Goal: Task Accomplishment & Management: Use online tool/utility

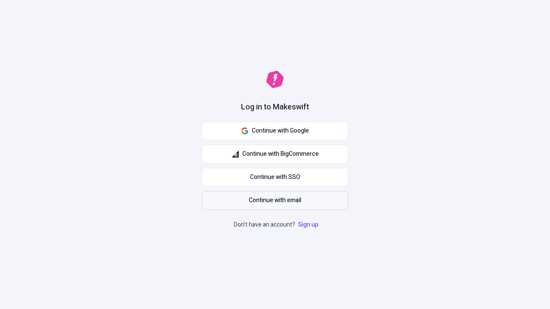
click at [275, 201] on span "Continue with email" at bounding box center [275, 200] width 52 height 9
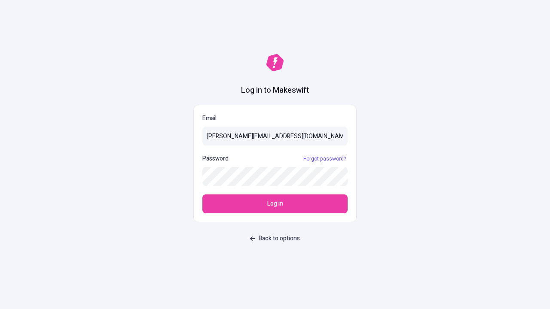
type input "[PERSON_NAME][EMAIL_ADDRESS][DOMAIN_NAME]"
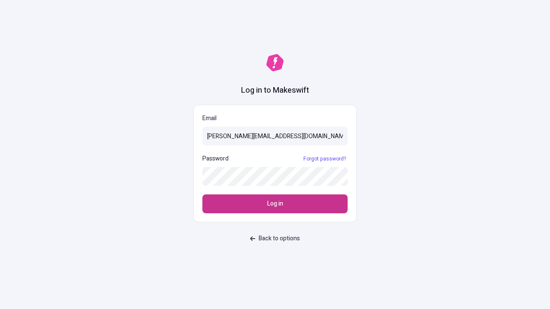
click at [275, 204] on span "Log in" at bounding box center [275, 203] width 16 height 9
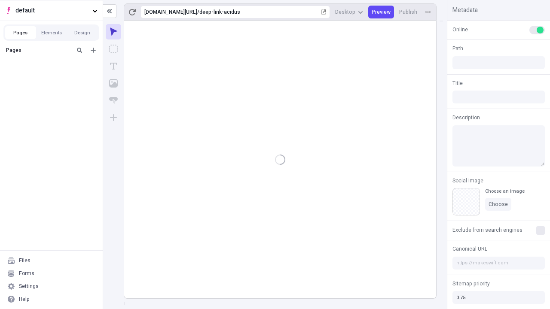
type input "/deep-link-acidus"
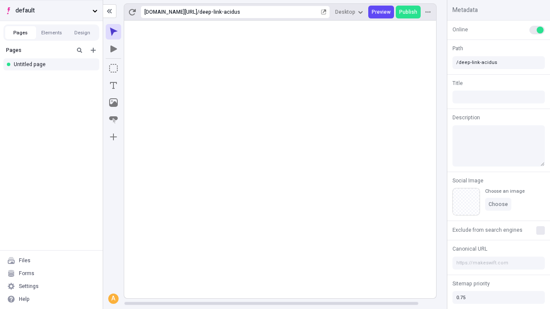
click at [51, 10] on span "default" at bounding box center [51, 10] width 73 height 9
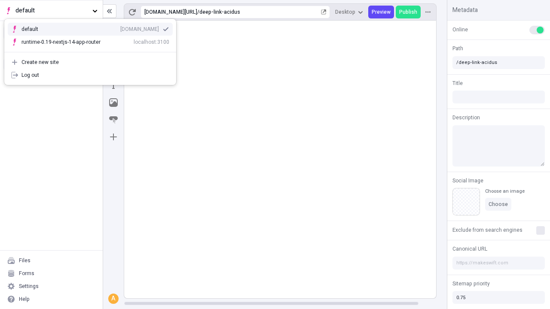
click at [120, 28] on div "[DOMAIN_NAME]" at bounding box center [139, 29] width 39 height 7
click at [93, 50] on icon "Add new" at bounding box center [93, 50] width 5 height 5
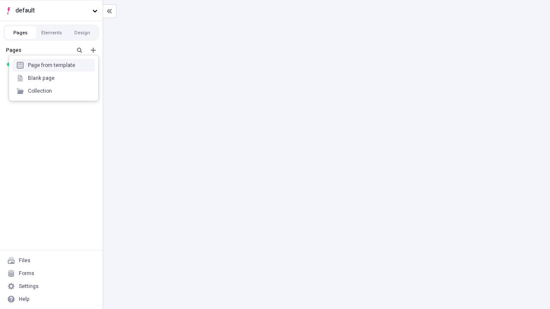
click at [54, 78] on div "Blank page" at bounding box center [53, 78] width 83 height 13
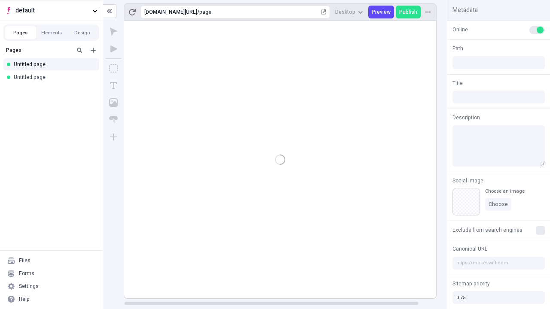
type input "/page"
